Goal: Transaction & Acquisition: Purchase product/service

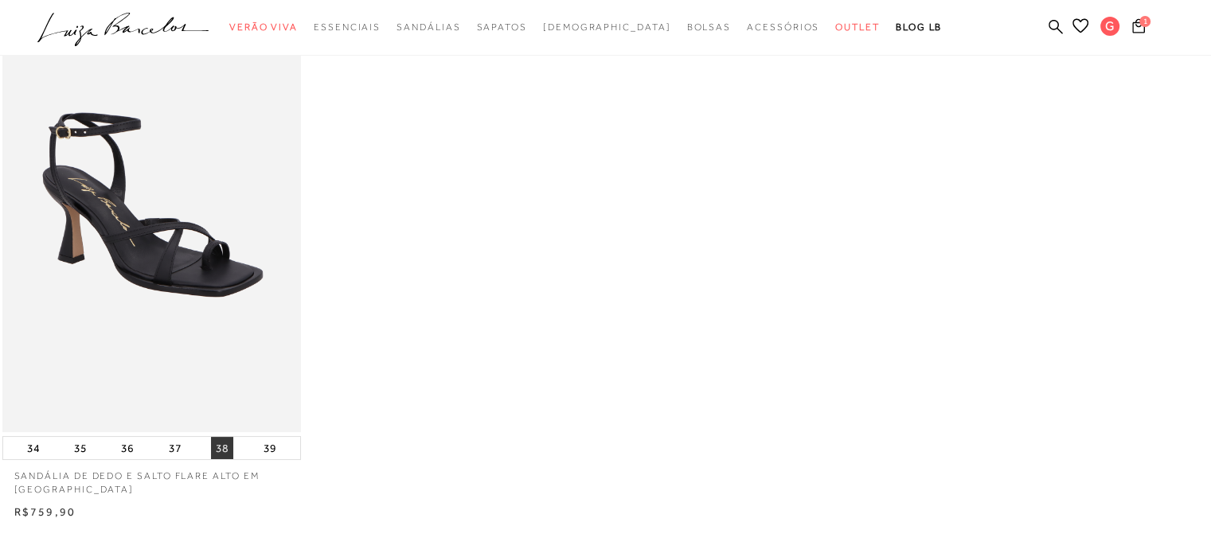
scroll to position [319, 0]
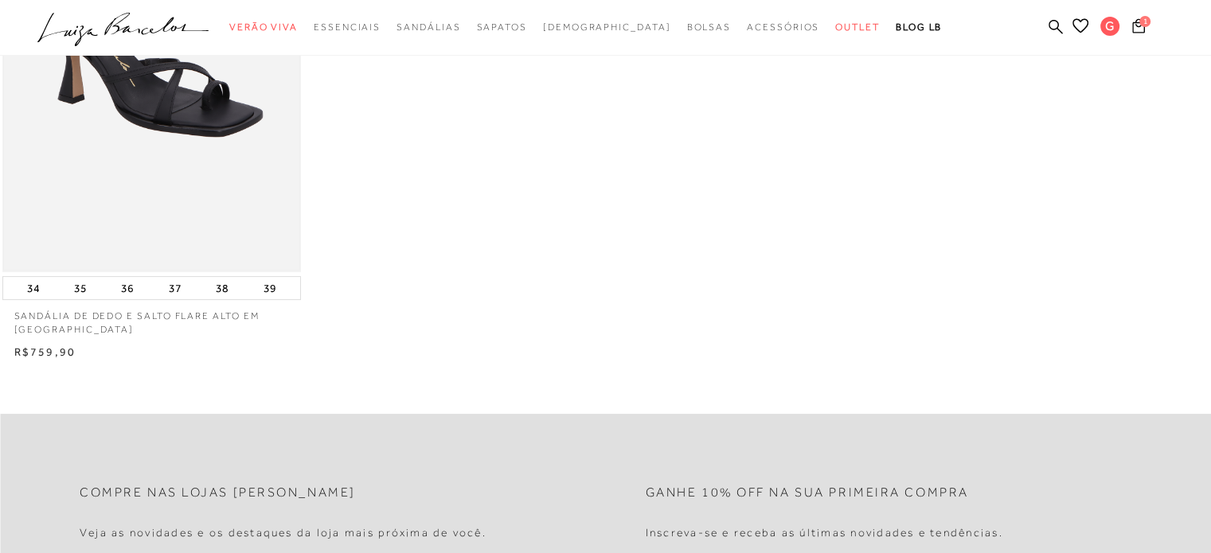
click at [208, 152] on img at bounding box center [151, 49] width 295 height 444
